Goal: Find specific page/section: Locate item on page

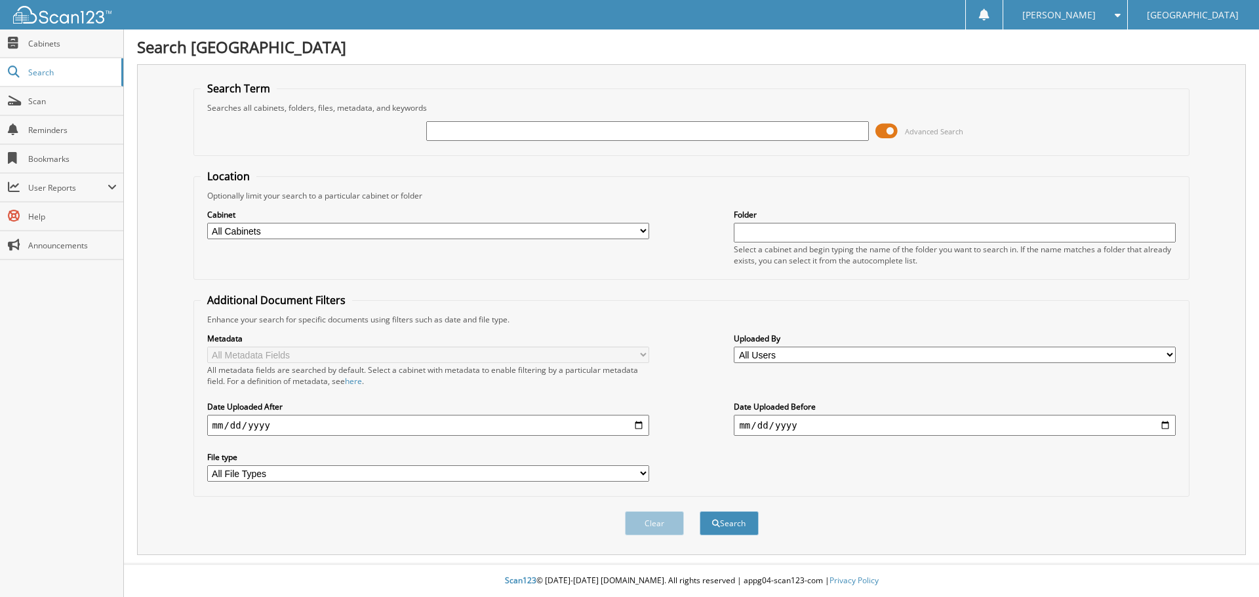
click at [488, 128] on input "text" at bounding box center [647, 131] width 442 height 20
type input "503641"
click at [890, 132] on span at bounding box center [887, 131] width 22 height 20
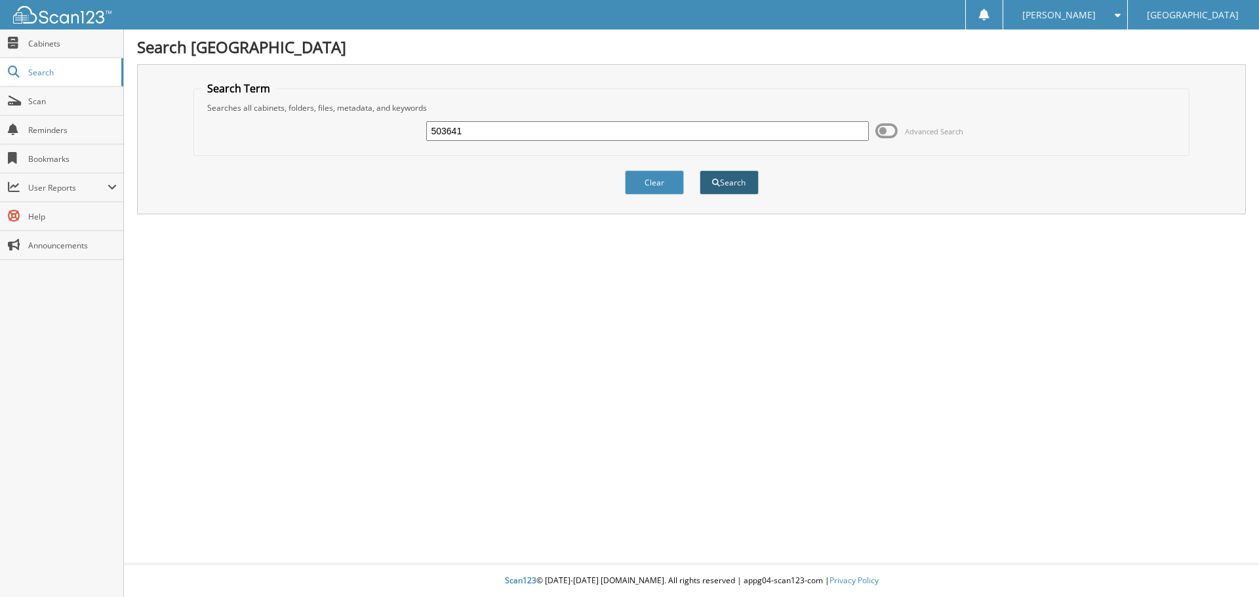
click at [725, 186] on button "Search" at bounding box center [729, 183] width 59 height 24
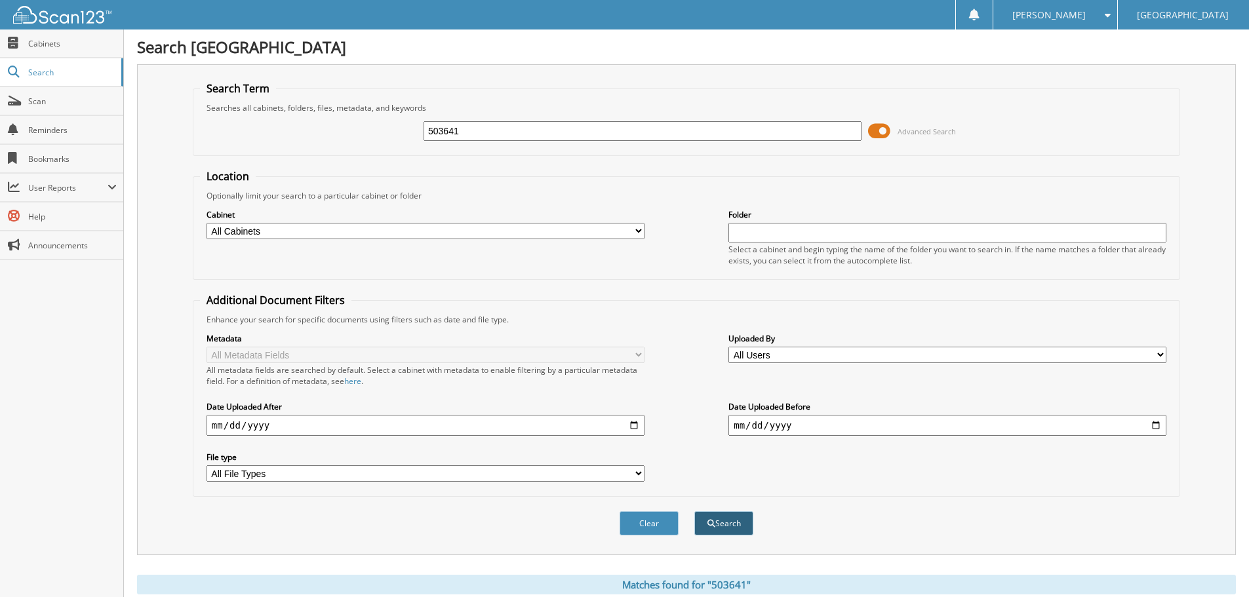
click at [725, 527] on button "Search" at bounding box center [724, 524] width 59 height 24
click at [881, 130] on span at bounding box center [879, 131] width 22 height 20
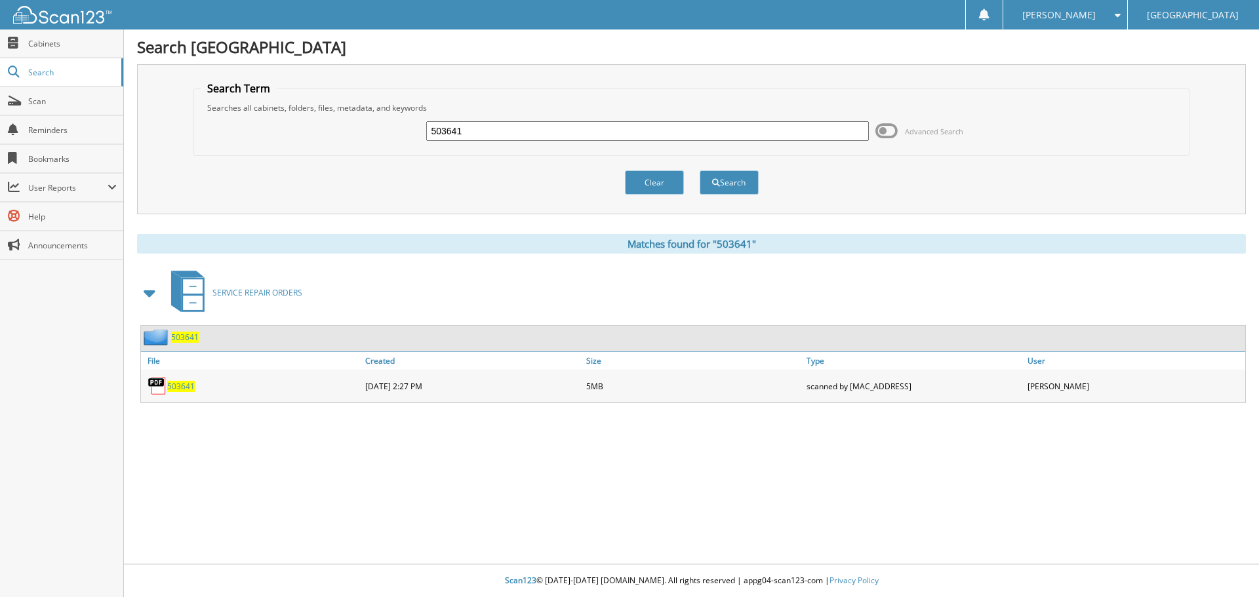
click at [187, 385] on span "503641" at bounding box center [181, 386] width 28 height 11
